Goal: Information Seeking & Learning: Learn about a topic

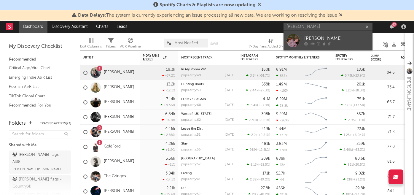
type input "[PERSON_NAME]"
click at [321, 37] on div "[PERSON_NAME]" at bounding box center [336, 38] width 65 height 7
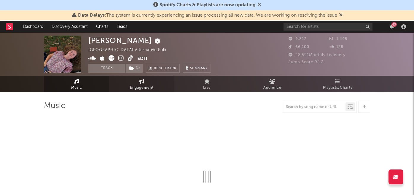
click at [141, 84] on span "Engagement" at bounding box center [142, 87] width 24 height 7
select select "1w"
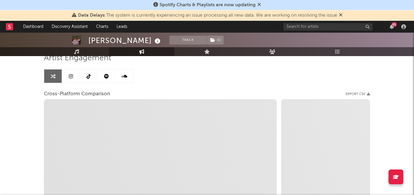
scroll to position [65, 0]
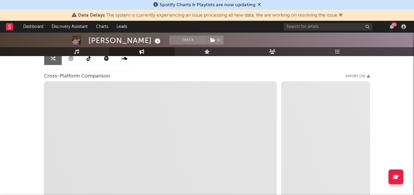
click at [109, 61] on link at bounding box center [106, 58] width 18 height 13
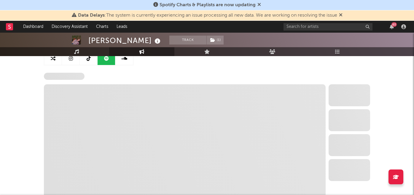
select select "6m"
select select "1w"
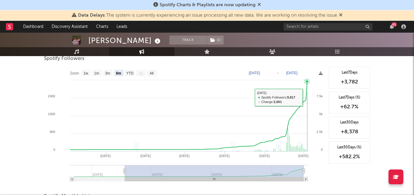
scroll to position [89, 0]
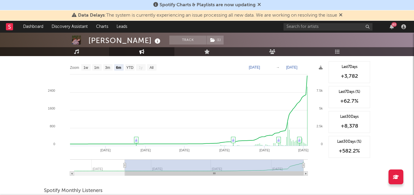
type input "[DATE]"
select select "3m"
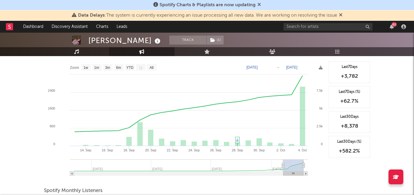
type input "[DATE]"
drag, startPoint x: 124, startPoint y: 165, endPoint x: 285, endPoint y: 169, distance: 160.4
click at [285, 169] on g at bounding box center [189, 167] width 238 height 16
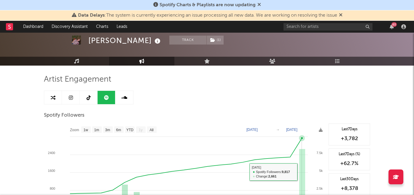
scroll to position [0, 0]
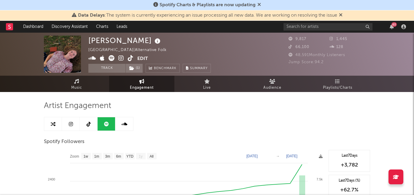
click at [119, 57] on icon at bounding box center [121, 58] width 6 height 6
click at [76, 82] on icon at bounding box center [76, 81] width 5 height 5
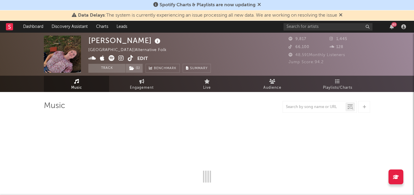
select select "1w"
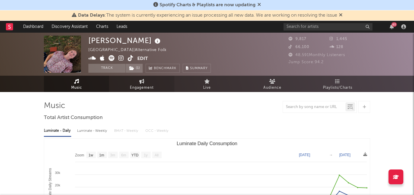
click at [146, 80] on link "Engagement" at bounding box center [141, 84] width 65 height 16
select select "1w"
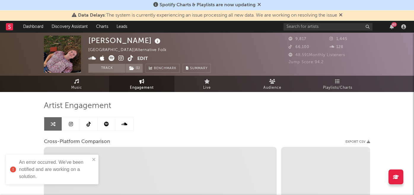
click at [108, 123] on link at bounding box center [106, 123] width 18 height 13
select select "6m"
select select "1w"
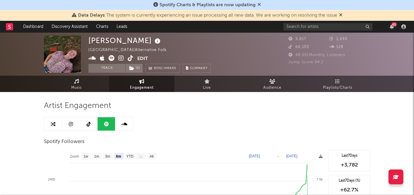
click at [131, 56] on icon at bounding box center [131, 58] width 6 height 6
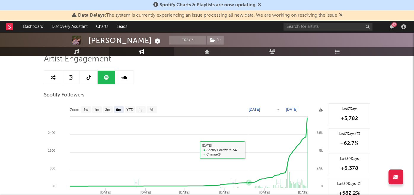
scroll to position [36, 0]
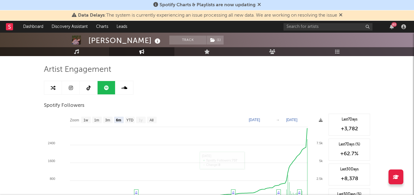
click at [52, 91] on link at bounding box center [53, 87] width 18 height 13
select select "1m"
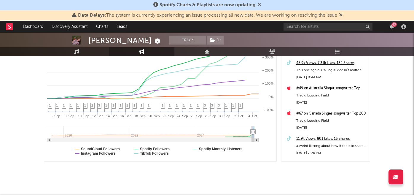
scroll to position [149, 0]
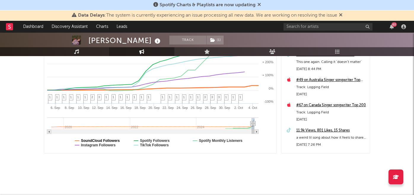
click at [110, 141] on text "SoundCloud Followers" at bounding box center [100, 140] width 39 height 4
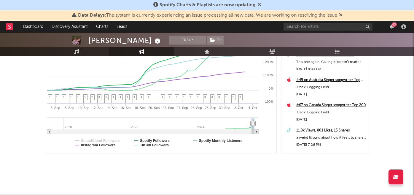
select select "1m"
click at [215, 141] on text "Spotify Monthly Listeners" at bounding box center [221, 140] width 44 height 4
select select "1m"
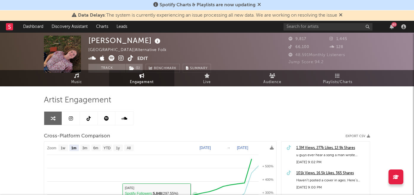
scroll to position [0, 0]
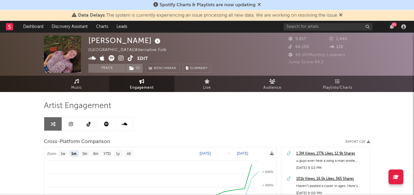
click at [122, 60] on icon at bounding box center [121, 58] width 6 height 6
click at [78, 88] on span "Music" at bounding box center [76, 87] width 11 height 7
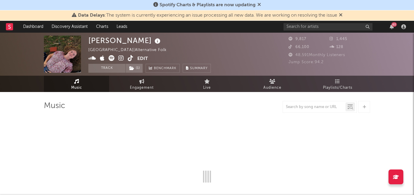
select select "1w"
